Goal: Book appointment/travel/reservation

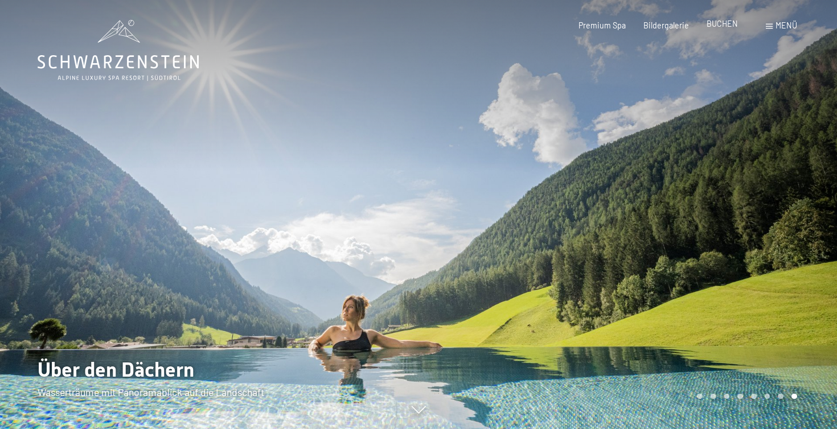
click at [726, 30] on div "BUCHEN" at bounding box center [722, 23] width 31 height 11
click at [723, 23] on span "BUCHEN" at bounding box center [722, 24] width 31 height 10
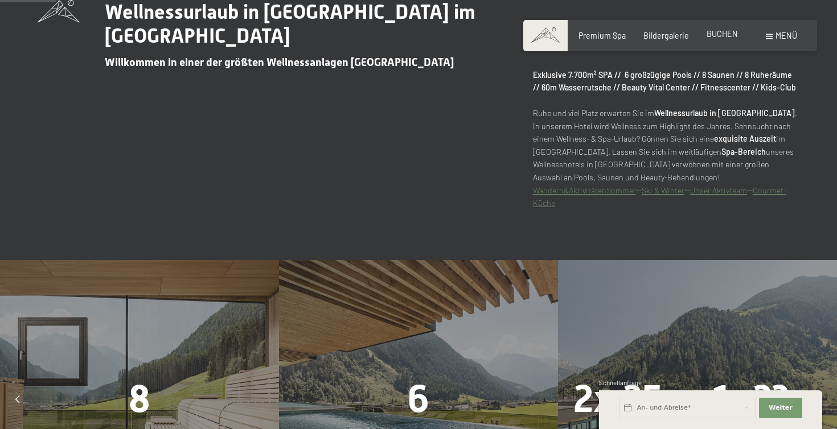
scroll to position [481, 0]
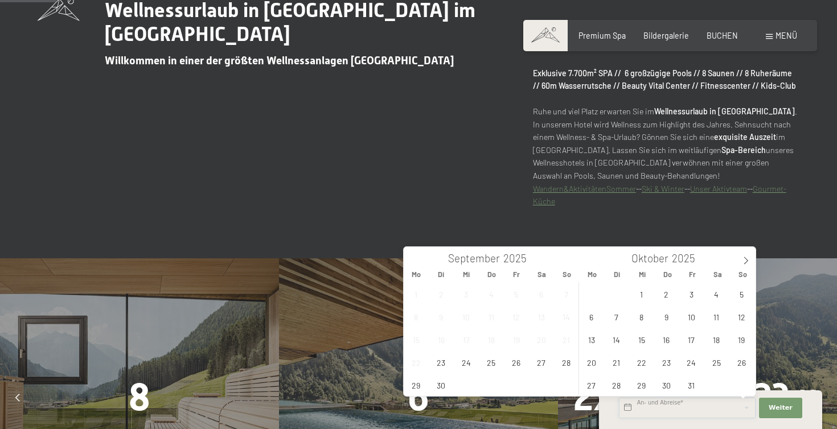
click at [646, 409] on input "text" at bounding box center [687, 408] width 137 height 21
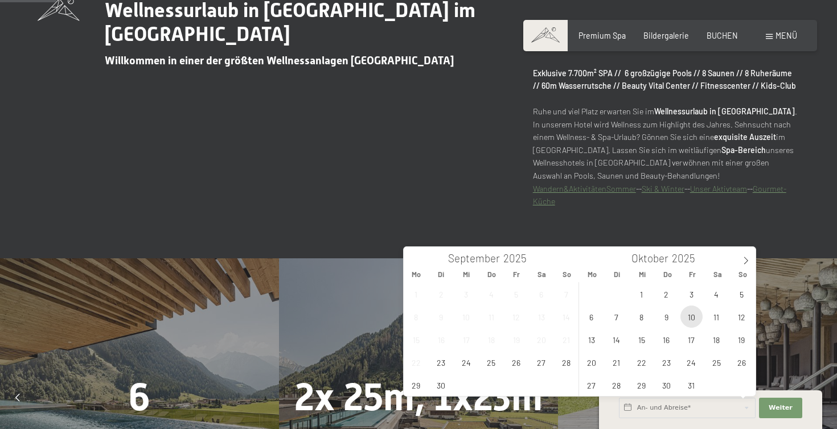
click at [696, 317] on span "10" at bounding box center [692, 317] width 22 height 22
click at [735, 319] on span "12" at bounding box center [742, 317] width 22 height 22
type input "[DATE] - [DATE]"
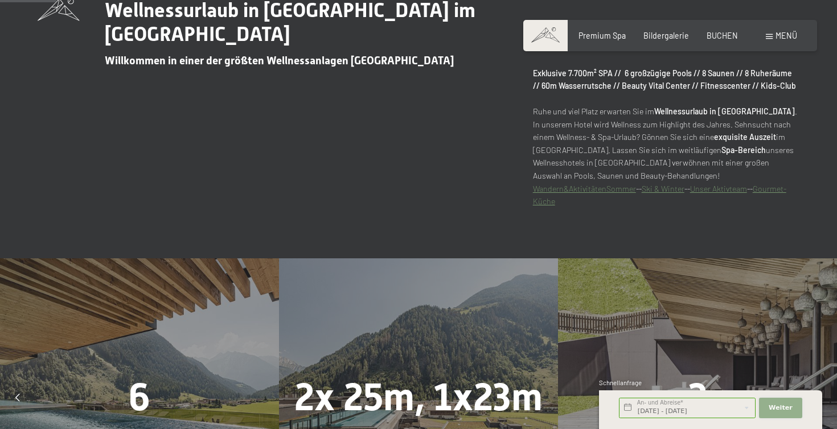
click at [777, 414] on button "Weiter Adressfelder ausblenden" at bounding box center [780, 408] width 43 height 21
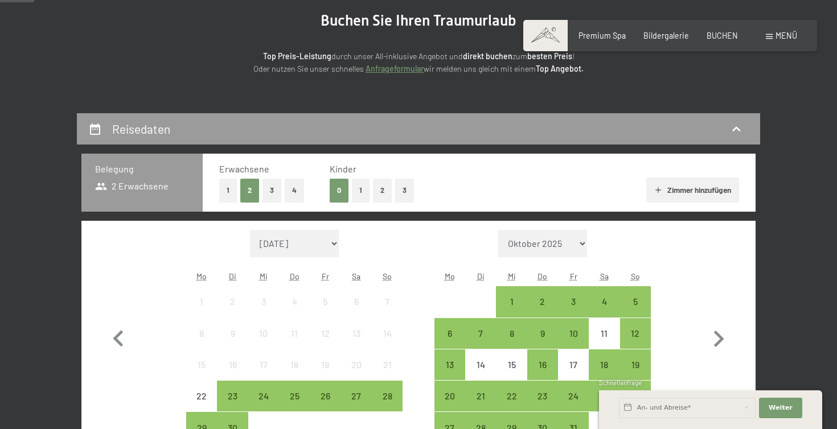
scroll to position [176, 0]
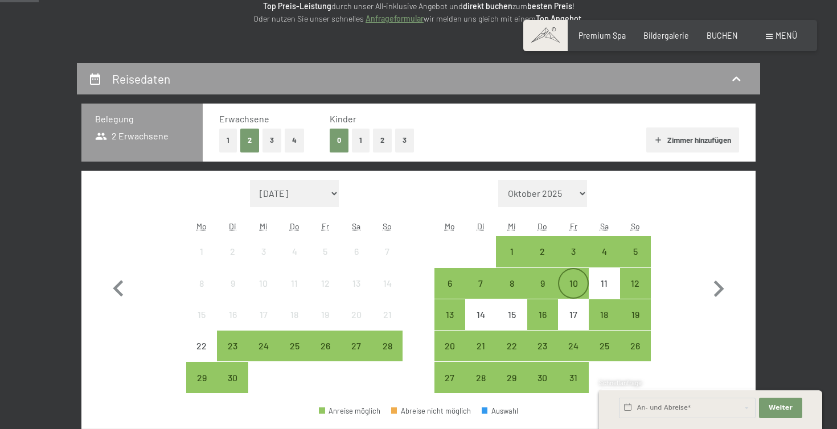
click at [573, 294] on div "10" at bounding box center [573, 293] width 28 height 28
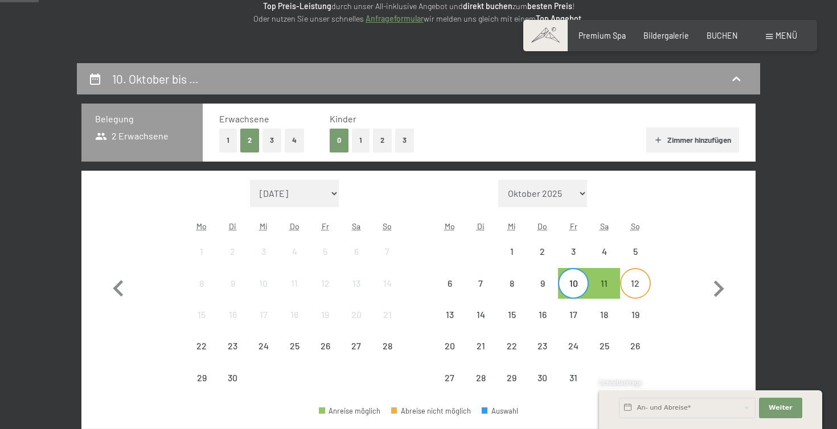
click at [633, 293] on div "12" at bounding box center [635, 293] width 28 height 28
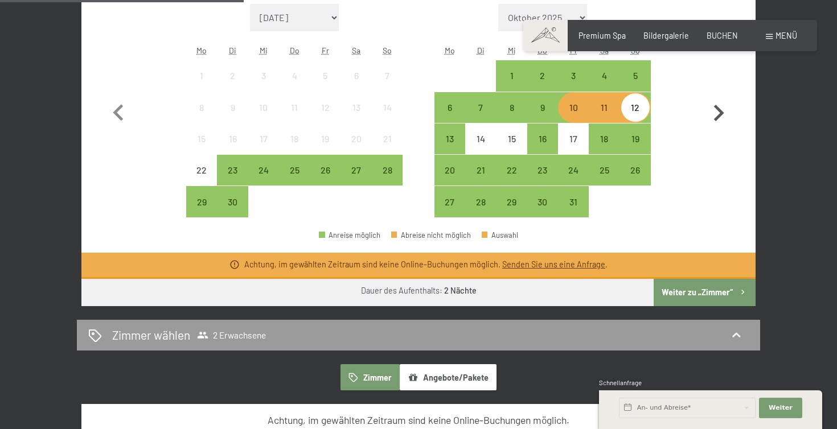
scroll to position [354, 0]
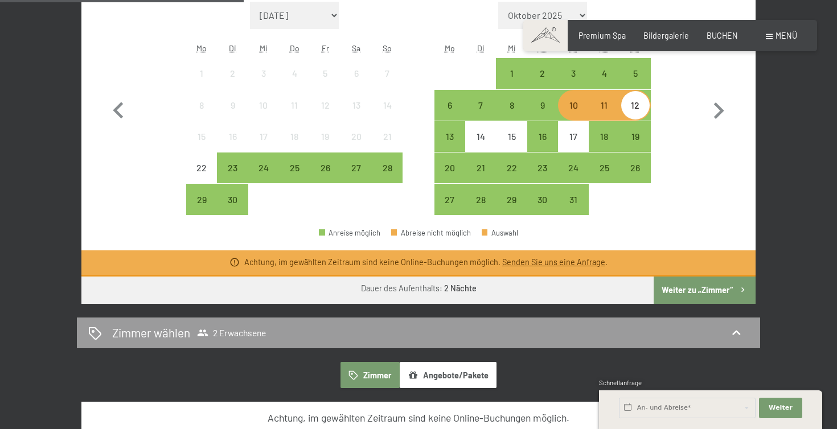
click at [600, 111] on div "11" at bounding box center [604, 115] width 28 height 28
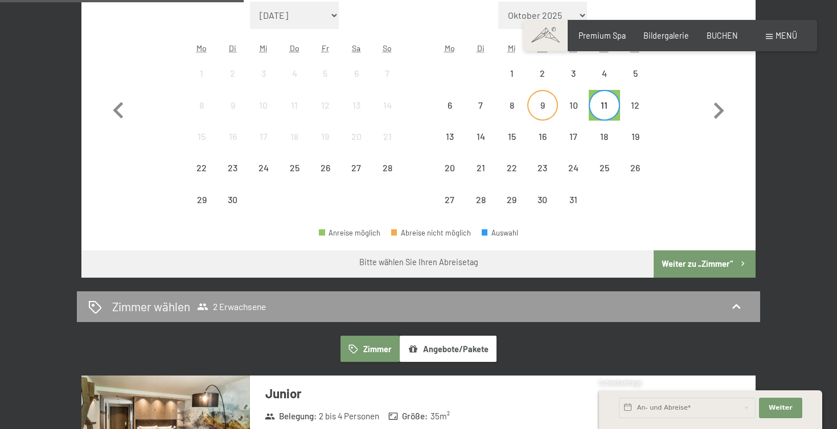
click at [555, 109] on div "9" at bounding box center [542, 115] width 28 height 28
click at [601, 112] on div "11" at bounding box center [604, 115] width 28 height 28
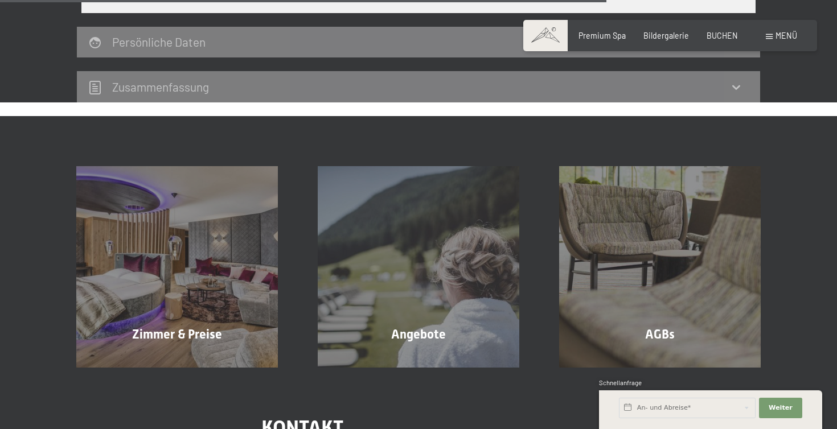
scroll to position [1091, 0]
